Goal: Use online tool/utility: Utilize a website feature to perform a specific function

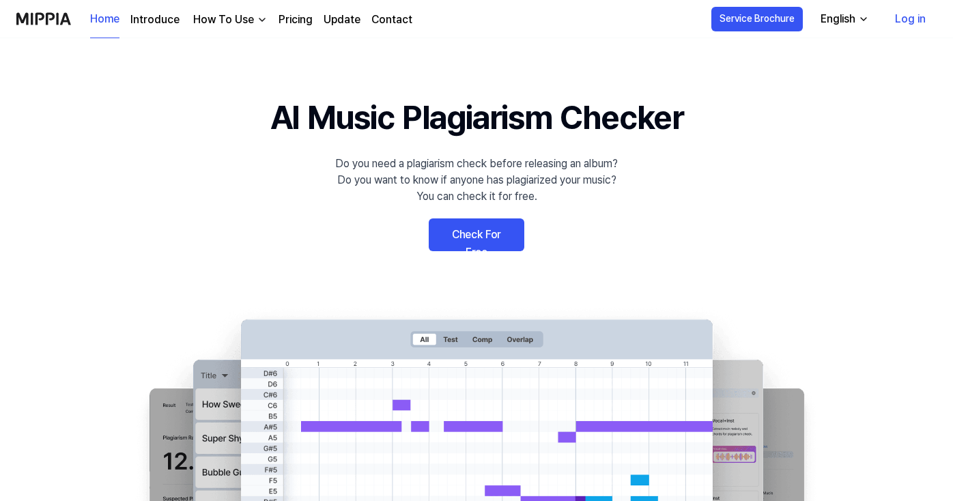
click at [474, 234] on link "Check For Free" at bounding box center [477, 235] width 96 height 33
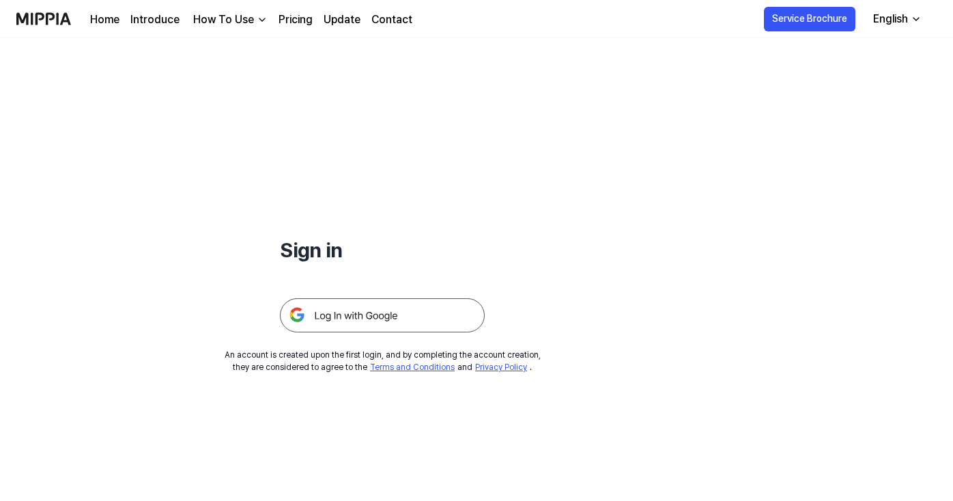
click at [350, 320] on img at bounding box center [382, 315] width 205 height 34
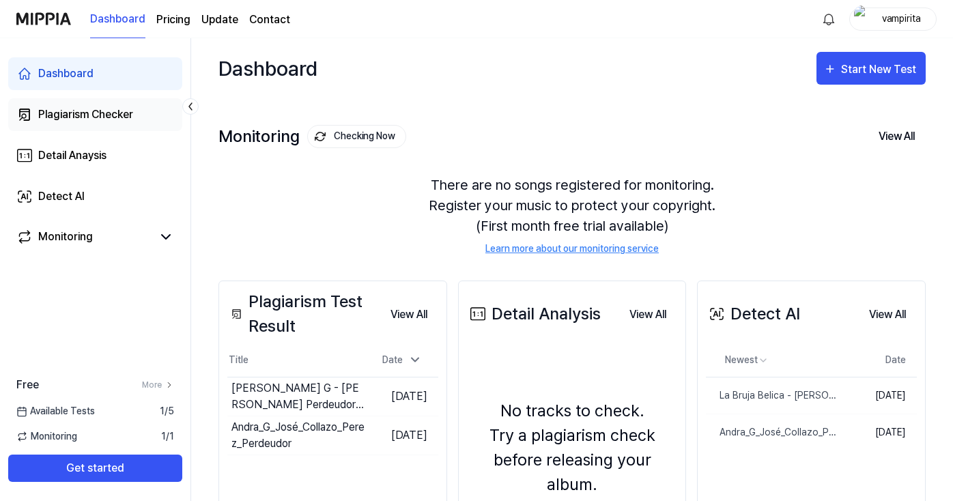
click at [117, 120] on div "Plagiarism Checker" at bounding box center [85, 115] width 95 height 16
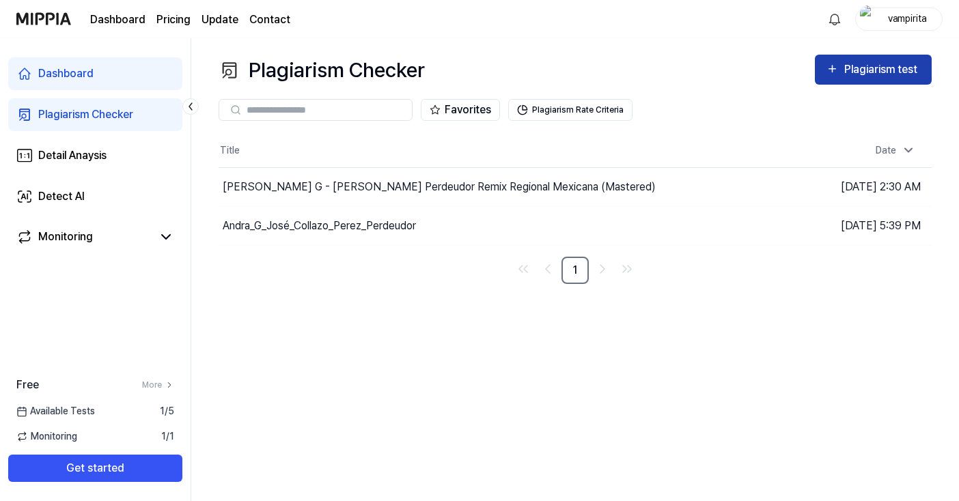
click at [853, 74] on div "Plagiarism test" at bounding box center [882, 70] width 76 height 18
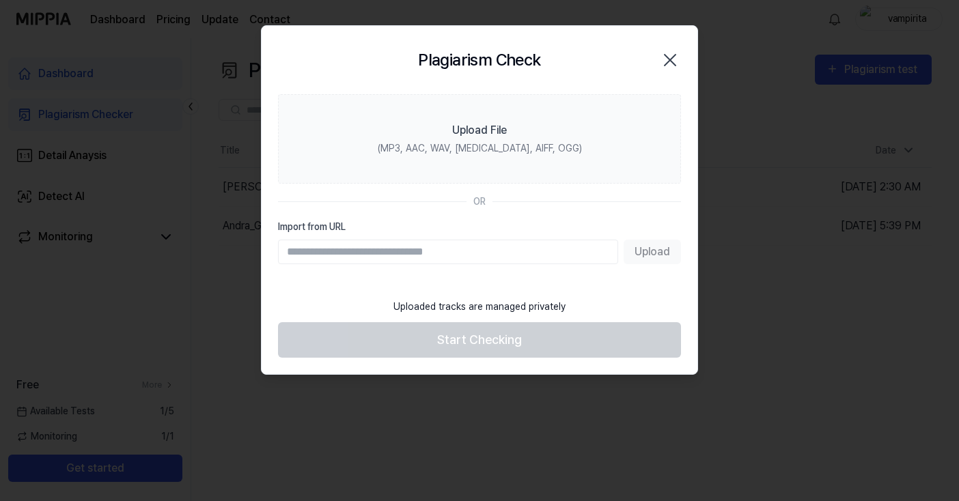
click at [365, 249] on input "Import from URL" at bounding box center [448, 252] width 340 height 25
click at [436, 258] on input "Import from URL" at bounding box center [448, 252] width 340 height 25
paste input "**********"
type input "**********"
click at [654, 254] on button "Upload" at bounding box center [651, 252] width 57 height 25
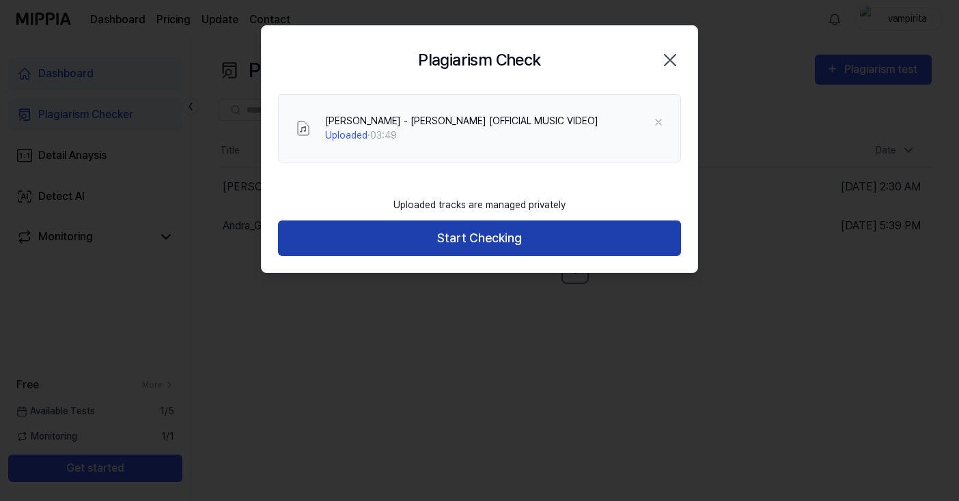
click at [506, 240] on button "Start Checking" at bounding box center [479, 239] width 403 height 36
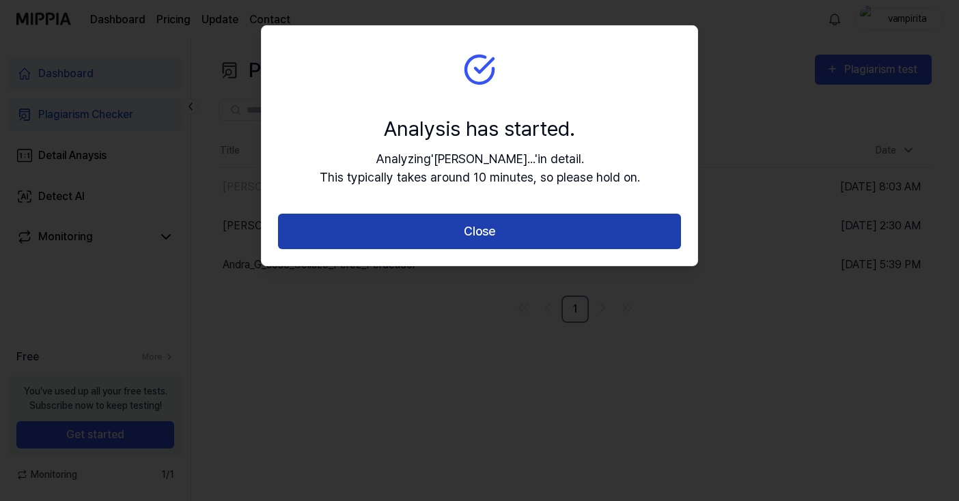
click at [442, 225] on button "Close" at bounding box center [479, 232] width 403 height 36
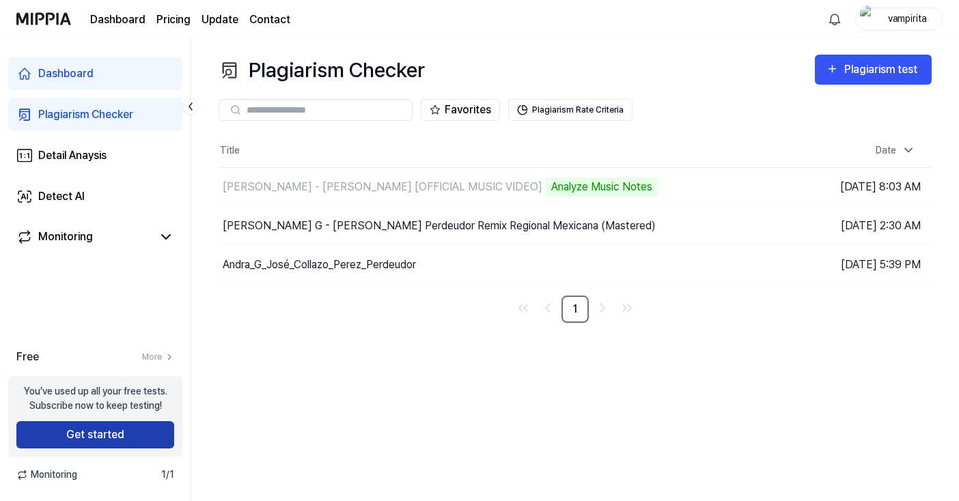
click at [102, 436] on button "Get started" at bounding box center [95, 434] width 158 height 27
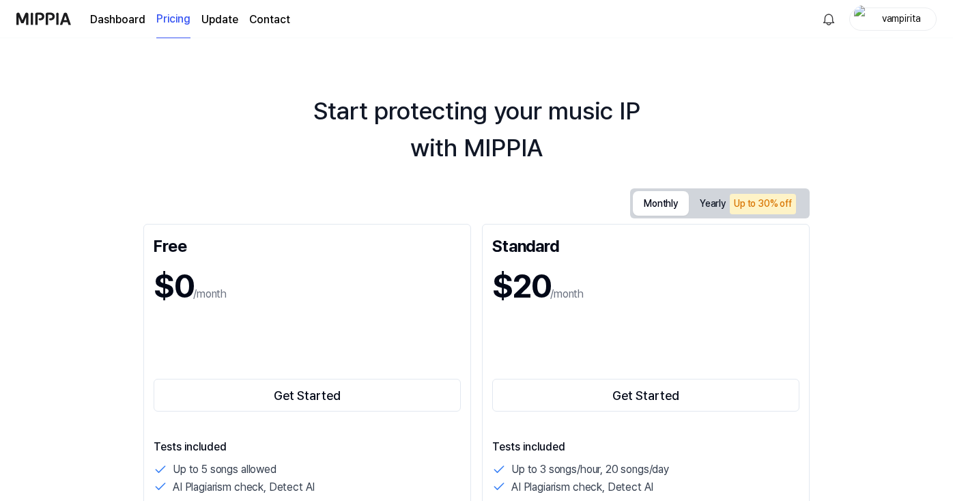
click at [641, 200] on button "Monthly" at bounding box center [661, 203] width 56 height 25
click at [115, 18] on link "Dashboard" at bounding box center [117, 20] width 55 height 16
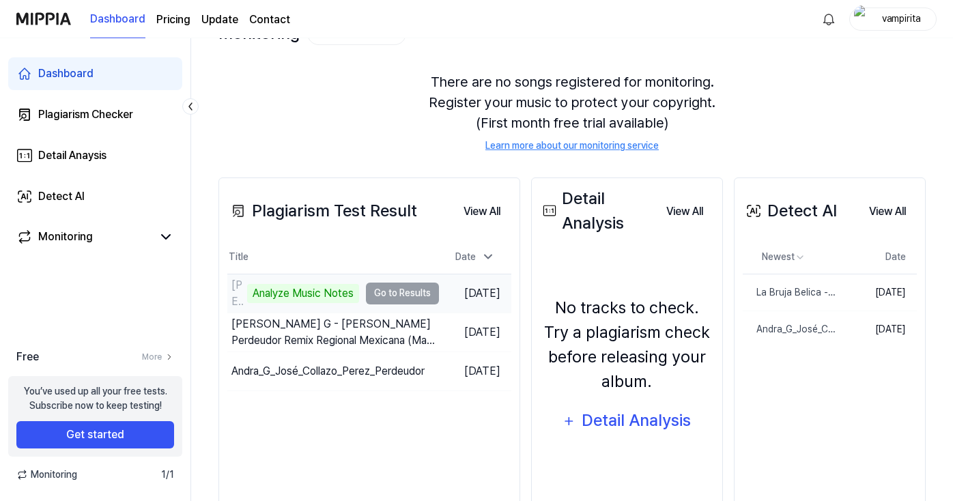
scroll to position [114, 0]
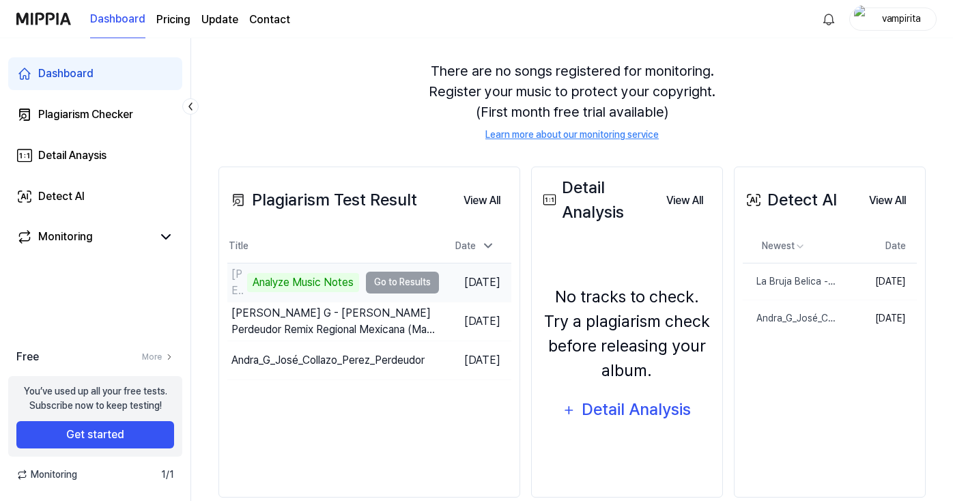
click at [410, 284] on td "Mads Langelund - Marco Polo [OFFICIAL MUSIC VIDEO] Analyze Music Notes Go to Re…" at bounding box center [333, 283] width 212 height 38
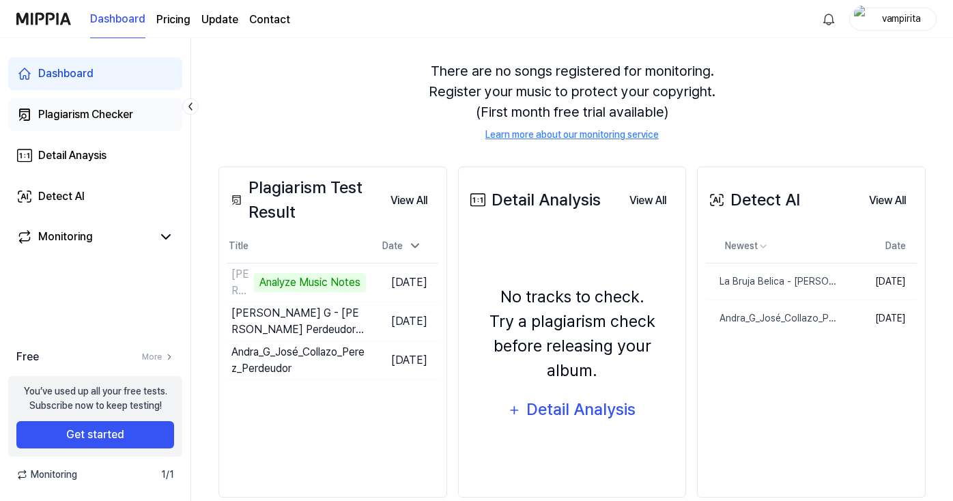
click at [92, 119] on div "Plagiarism Checker" at bounding box center [85, 115] width 95 height 16
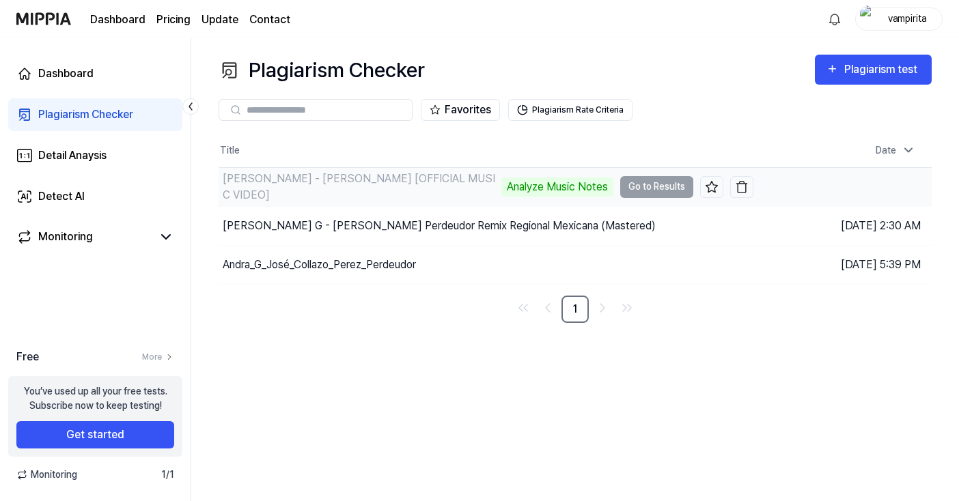
click at [656, 188] on td "Mads Langelund - Marco Polo [OFFICIAL MUSIC VIDEO] Analyze Music Notes Go to Re…" at bounding box center [486, 187] width 535 height 38
click at [646, 190] on td "Mads Langelund - Marco Polo [OFFICIAL MUSIC VIDEO] 0% Go to Results" at bounding box center [486, 187] width 535 height 38
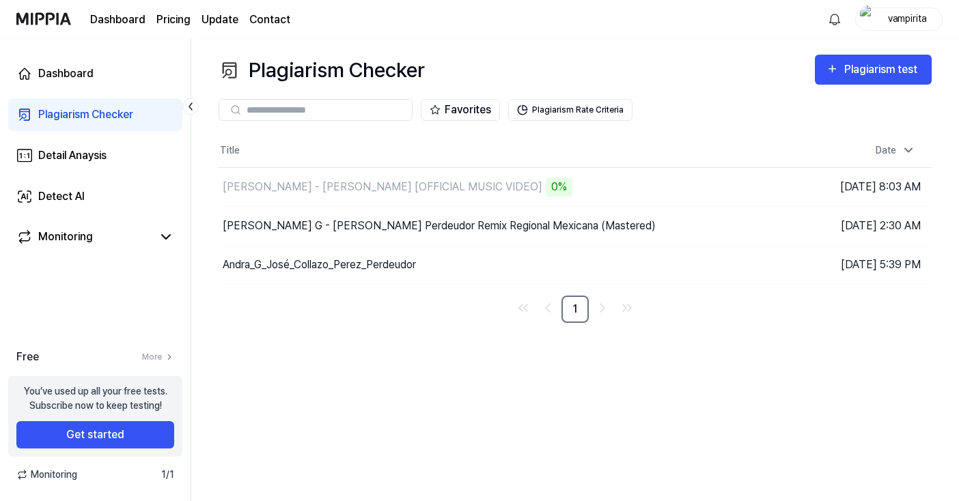
click at [87, 114] on div "Plagiarism Checker" at bounding box center [85, 115] width 95 height 16
click at [89, 115] on div "Plagiarism Checker" at bounding box center [85, 115] width 95 height 16
click at [651, 185] on td "Mads Langelund - Marco Polo [OFFICIAL MUSIC VIDEO] 0% Go to Results" at bounding box center [486, 187] width 535 height 38
click at [641, 187] on td "Mads Langelund - Marco Polo [OFFICIAL MUSIC VIDEO] 0% Go to Results" at bounding box center [486, 187] width 535 height 38
click at [87, 149] on div "Detail Anaysis" at bounding box center [72, 156] width 68 height 16
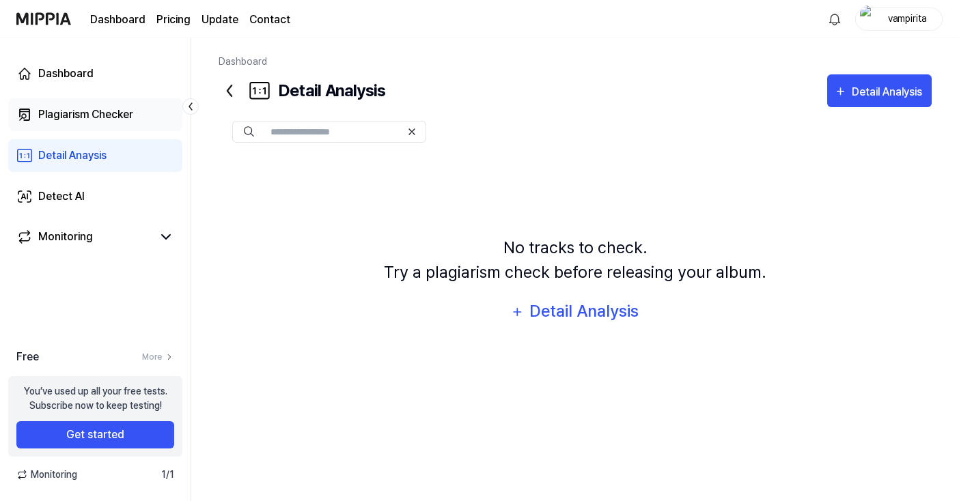
click at [86, 120] on div "Plagiarism Checker" at bounding box center [85, 115] width 95 height 16
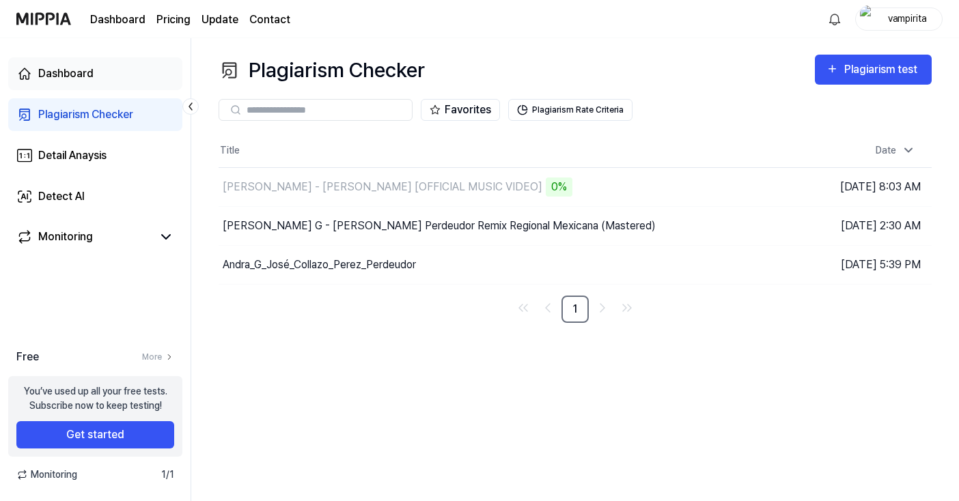
click at [92, 76] on div "Dashboard" at bounding box center [65, 74] width 55 height 16
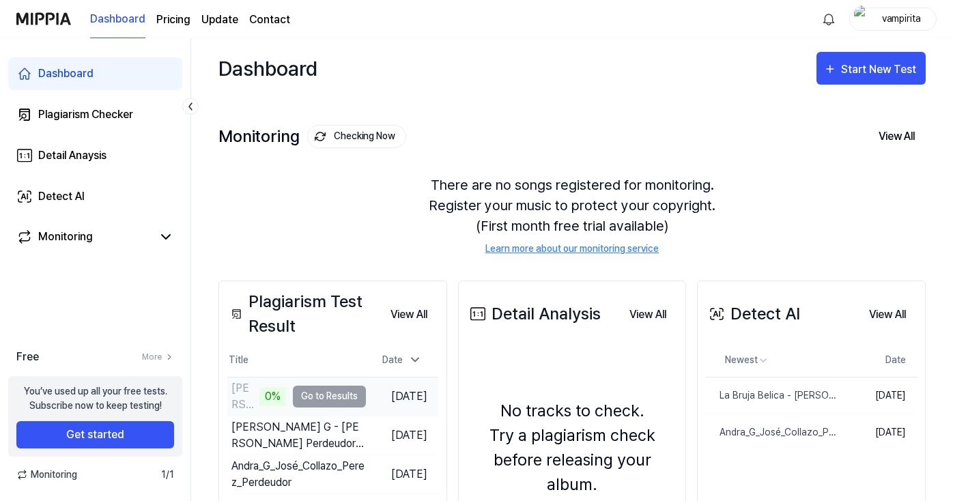
click at [305, 395] on td "Mads Langelund - Marco Polo [OFFICIAL MUSIC VIDEO] 0% Go to Results" at bounding box center [296, 397] width 139 height 38
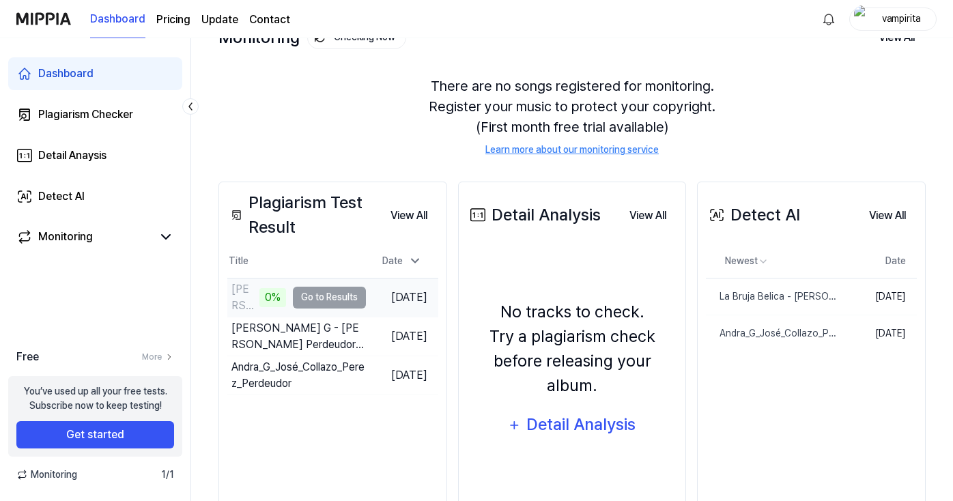
scroll to position [111, 0]
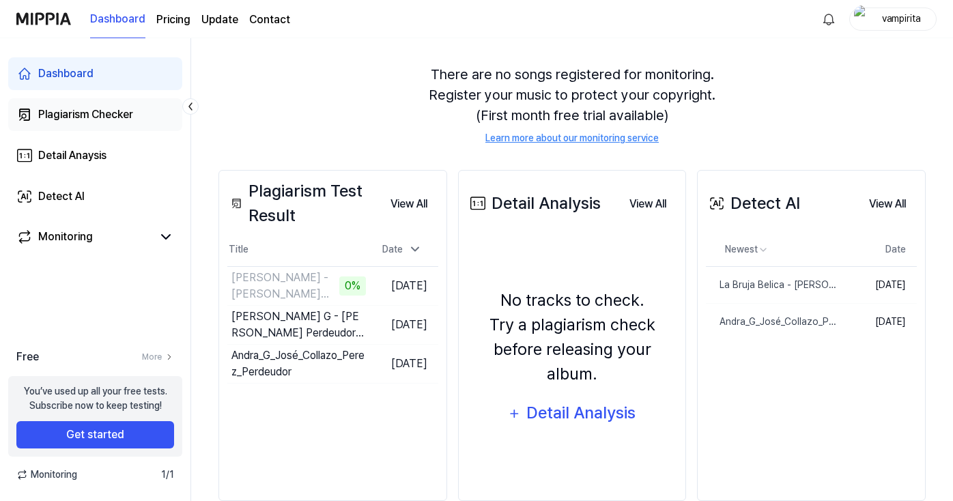
click at [114, 106] on link "Plagiarism Checker" at bounding box center [95, 114] width 174 height 33
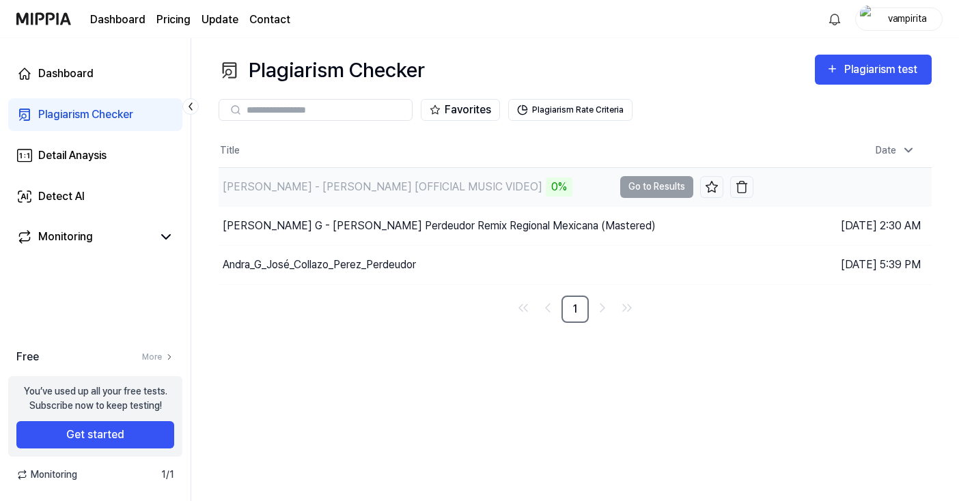
click at [650, 186] on td "Mads Langelund - Marco Polo [OFFICIAL MUSIC VIDEO] 0% Go to Results" at bounding box center [486, 187] width 535 height 38
click at [666, 187] on td "Mads Langelund - Marco Polo [OFFICIAL MUSIC VIDEO] 0% Go to Results" at bounding box center [486, 187] width 535 height 38
